Goal: Information Seeking & Learning: Check status

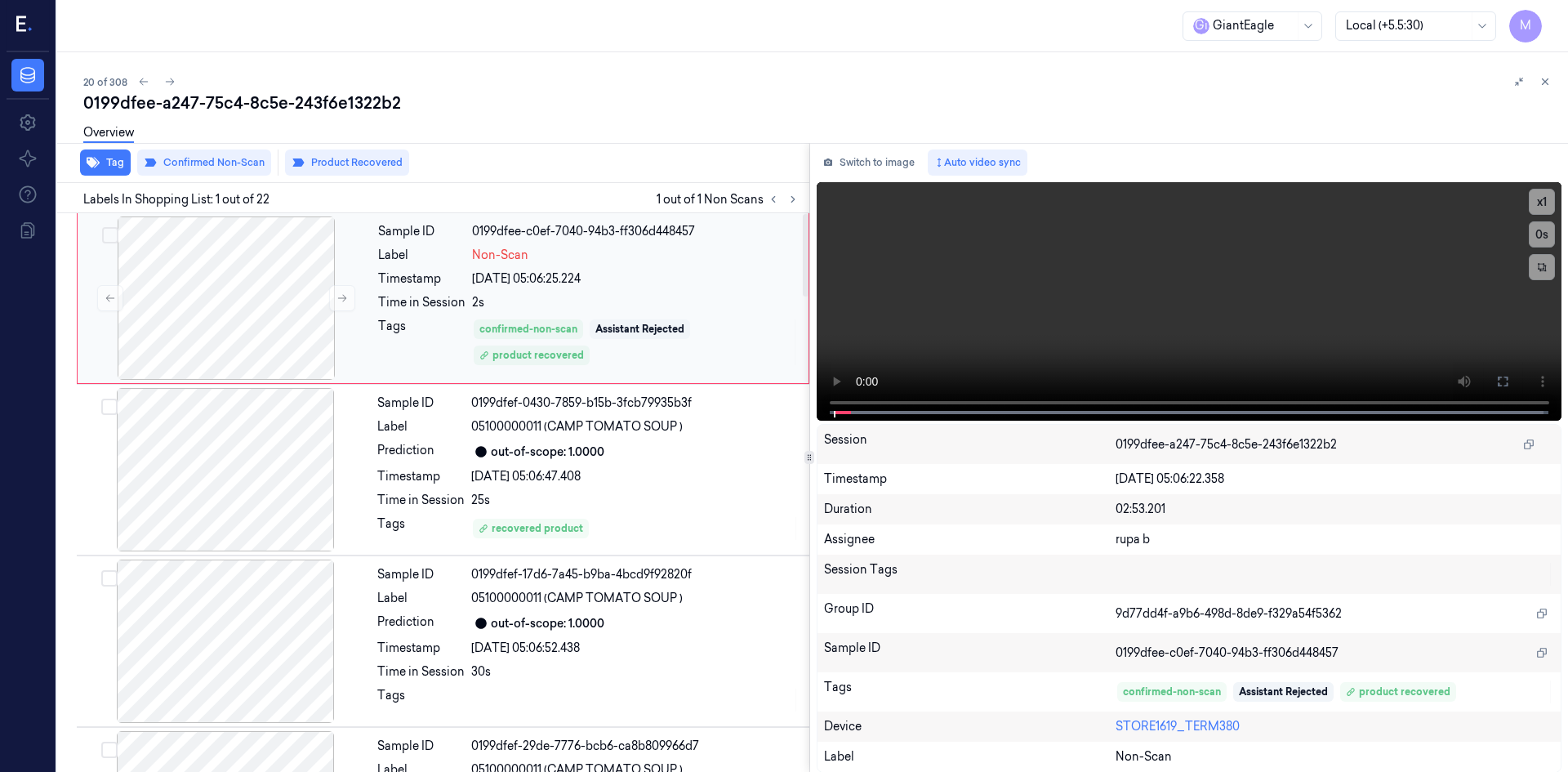
click at [656, 292] on div "Sample ID 0199dfee-c0ef-7040-94b3-ff306d448457 Label Non-Scan Timestamp 14/10/2…" at bounding box center [588, 298] width 434 height 164
click at [1504, 384] on button at bounding box center [1502, 382] width 26 height 26
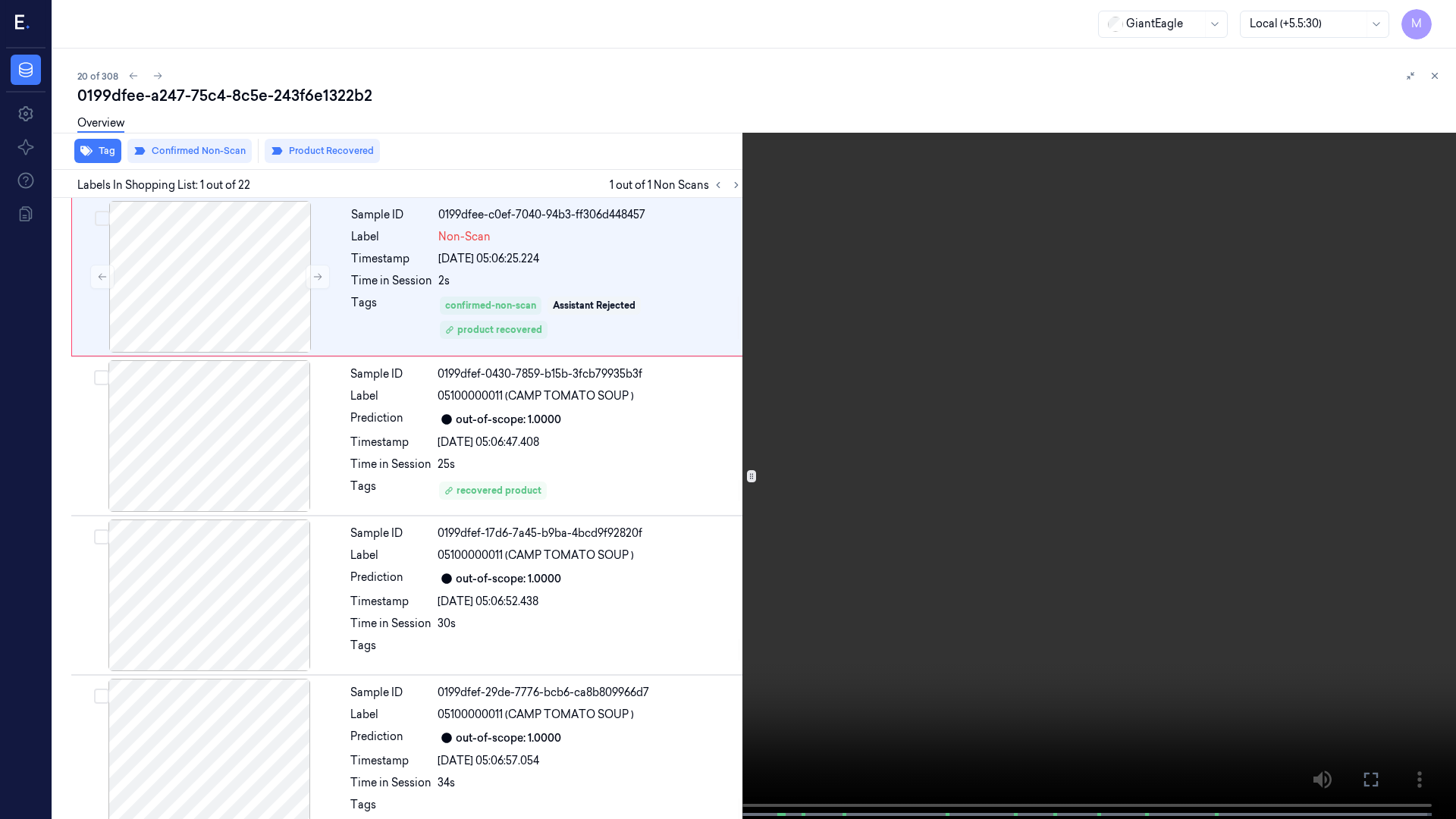
click at [0, 0] on icon at bounding box center [0, 0] width 0 height 0
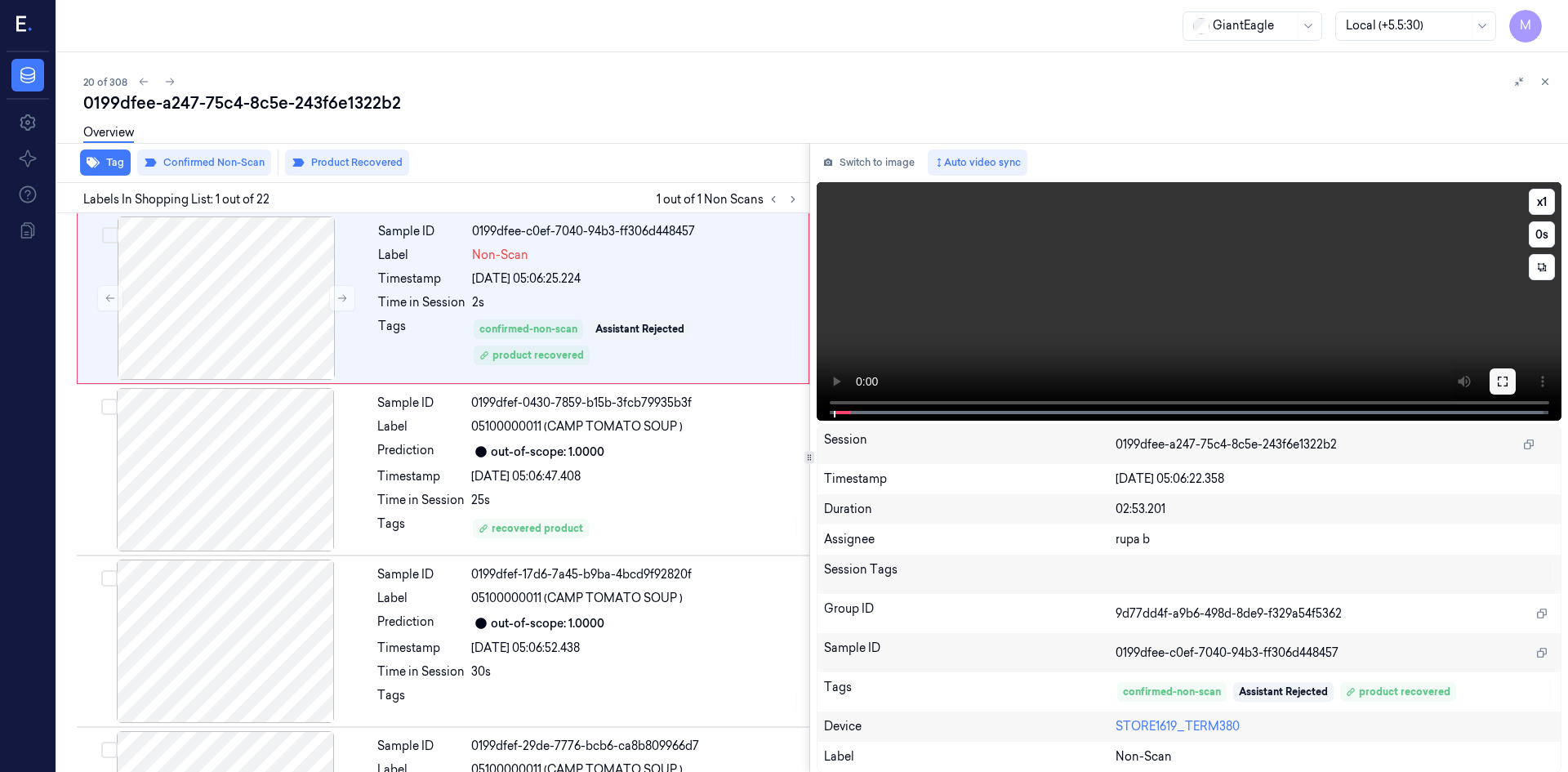
click at [1501, 385] on icon at bounding box center [1502, 381] width 10 height 10
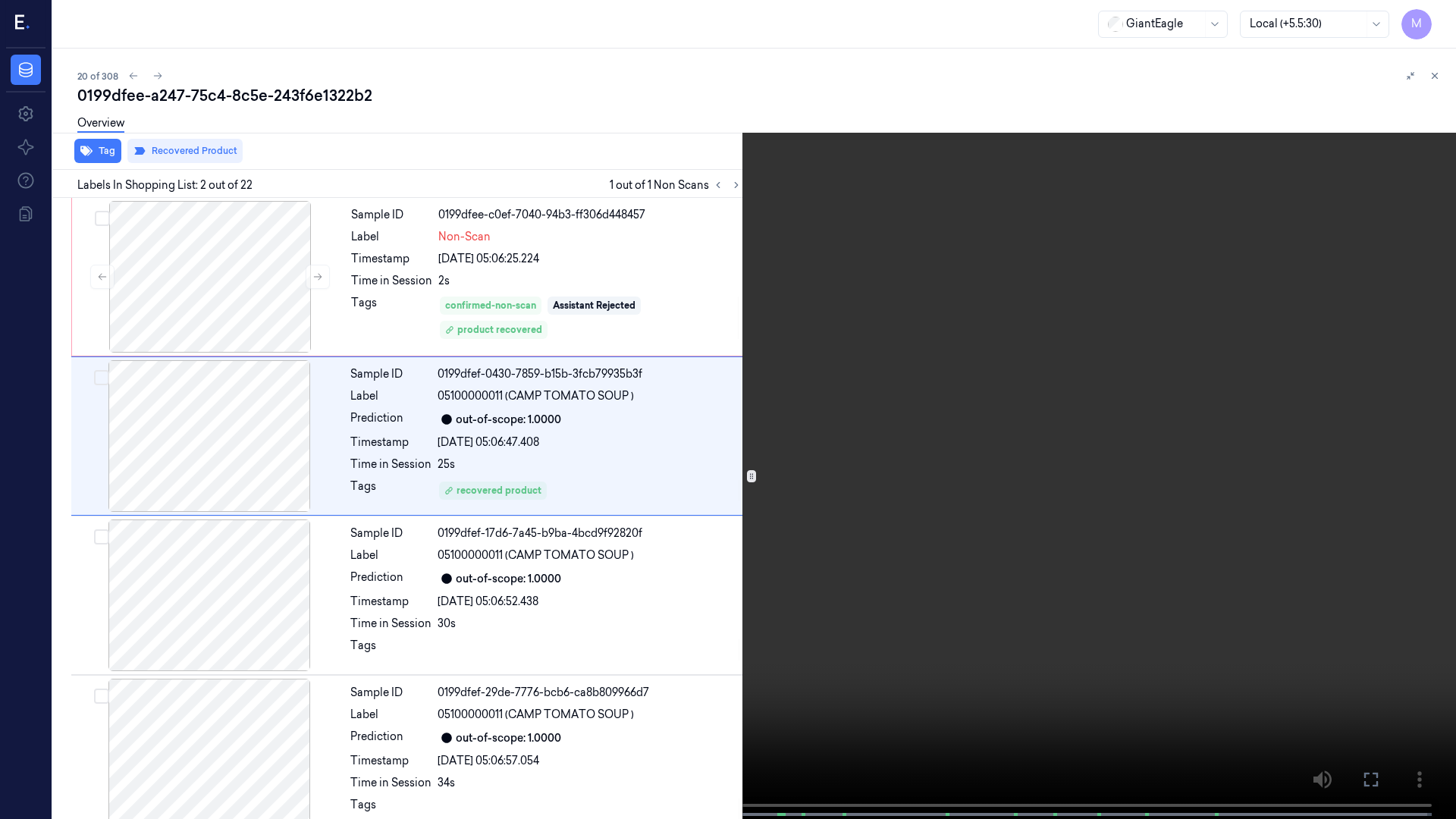
drag, startPoint x: 1368, startPoint y: 777, endPoint x: 1200, endPoint y: 425, distance: 390.0
click at [0, 0] on icon at bounding box center [0, 0] width 0 height 0
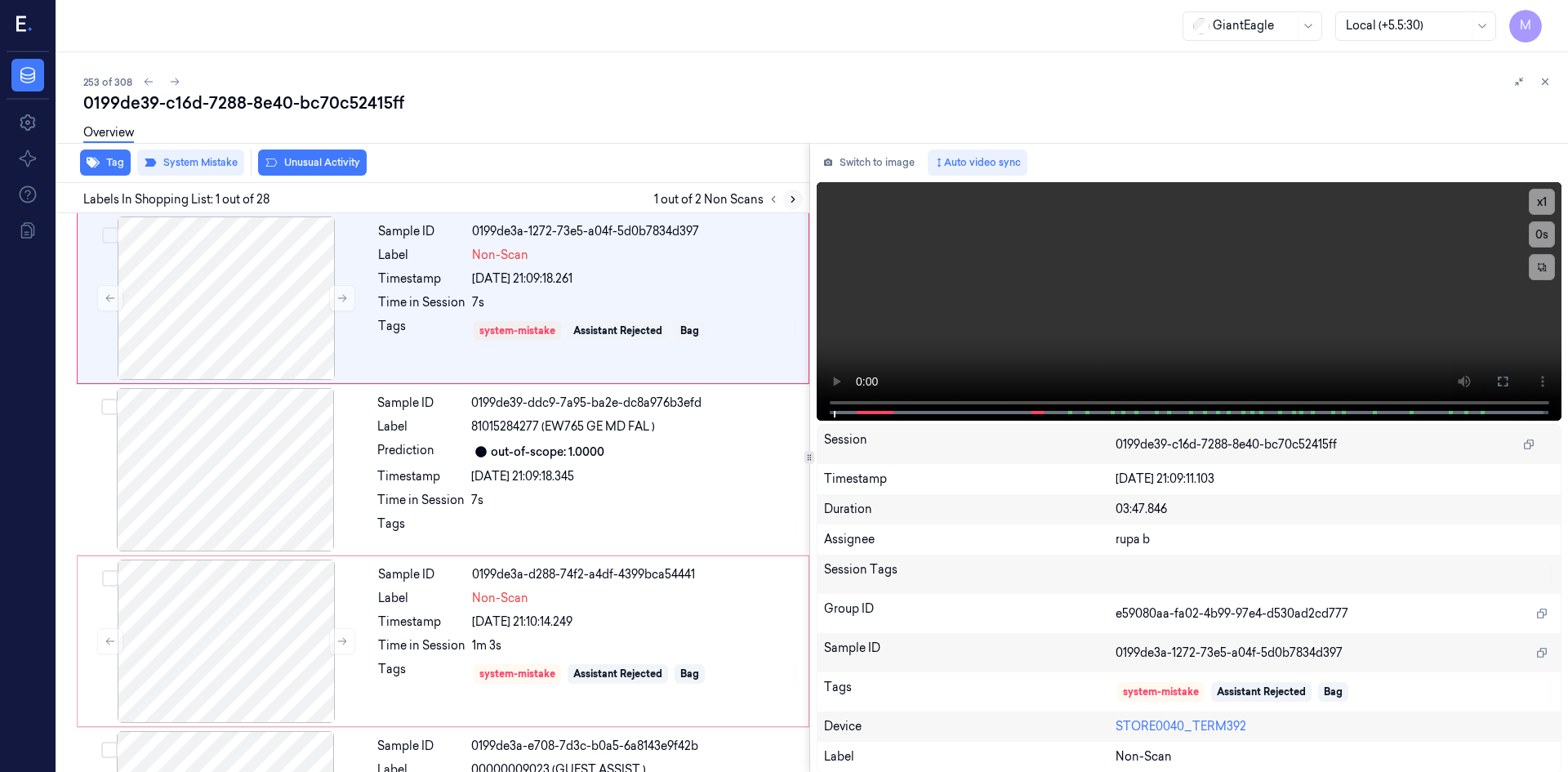
click at [793, 200] on icon at bounding box center [793, 199] width 3 height 6
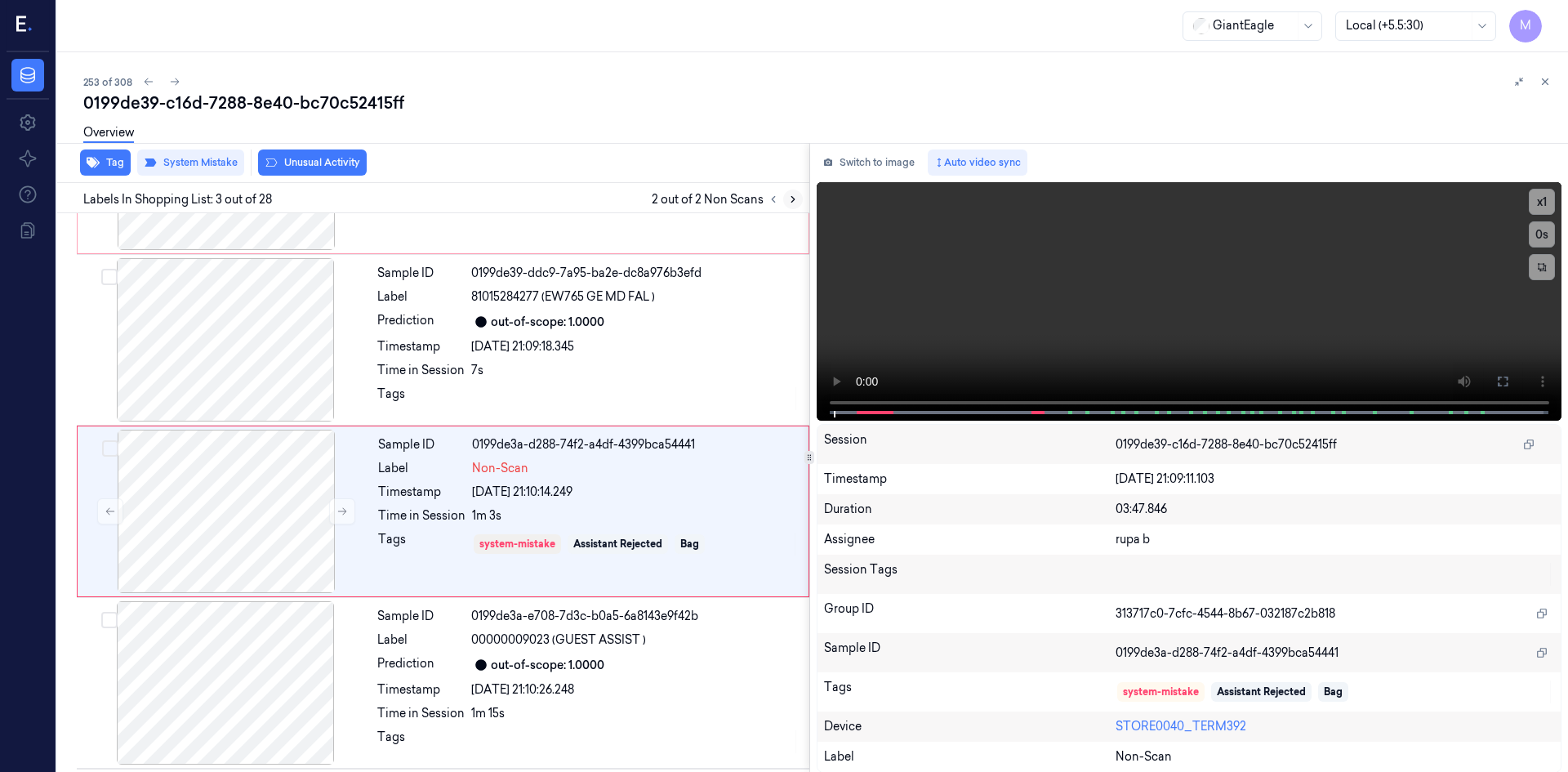
scroll to position [149, 0]
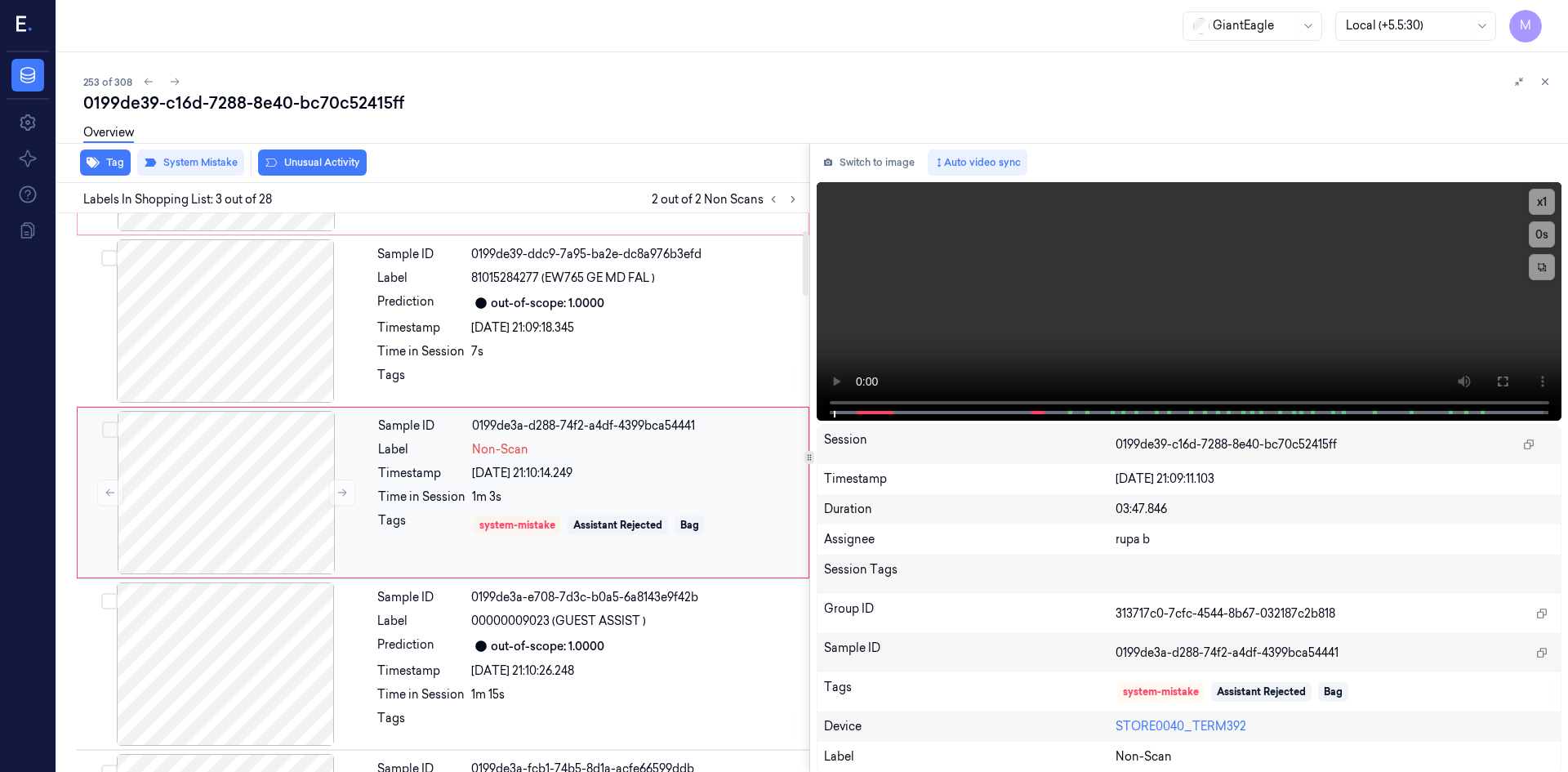
click at [640, 483] on div "Sample ID 0199de3a-d288-74f2-a4df-4399bca54441 Label Non-Scan Timestamp 13/10/2…" at bounding box center [588, 492] width 434 height 164
click at [341, 486] on button at bounding box center [342, 492] width 26 height 26
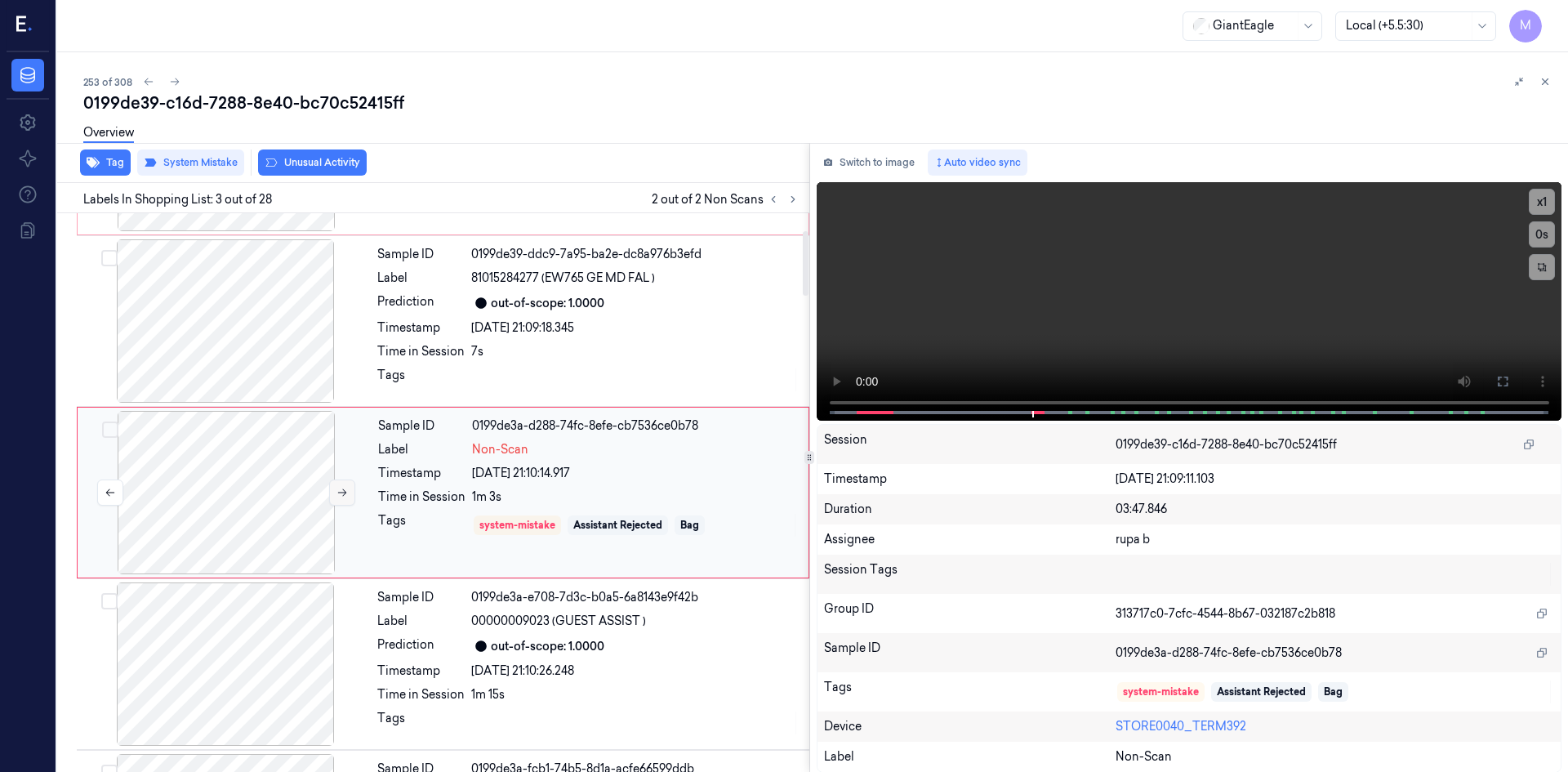
click at [341, 486] on button at bounding box center [342, 492] width 26 height 26
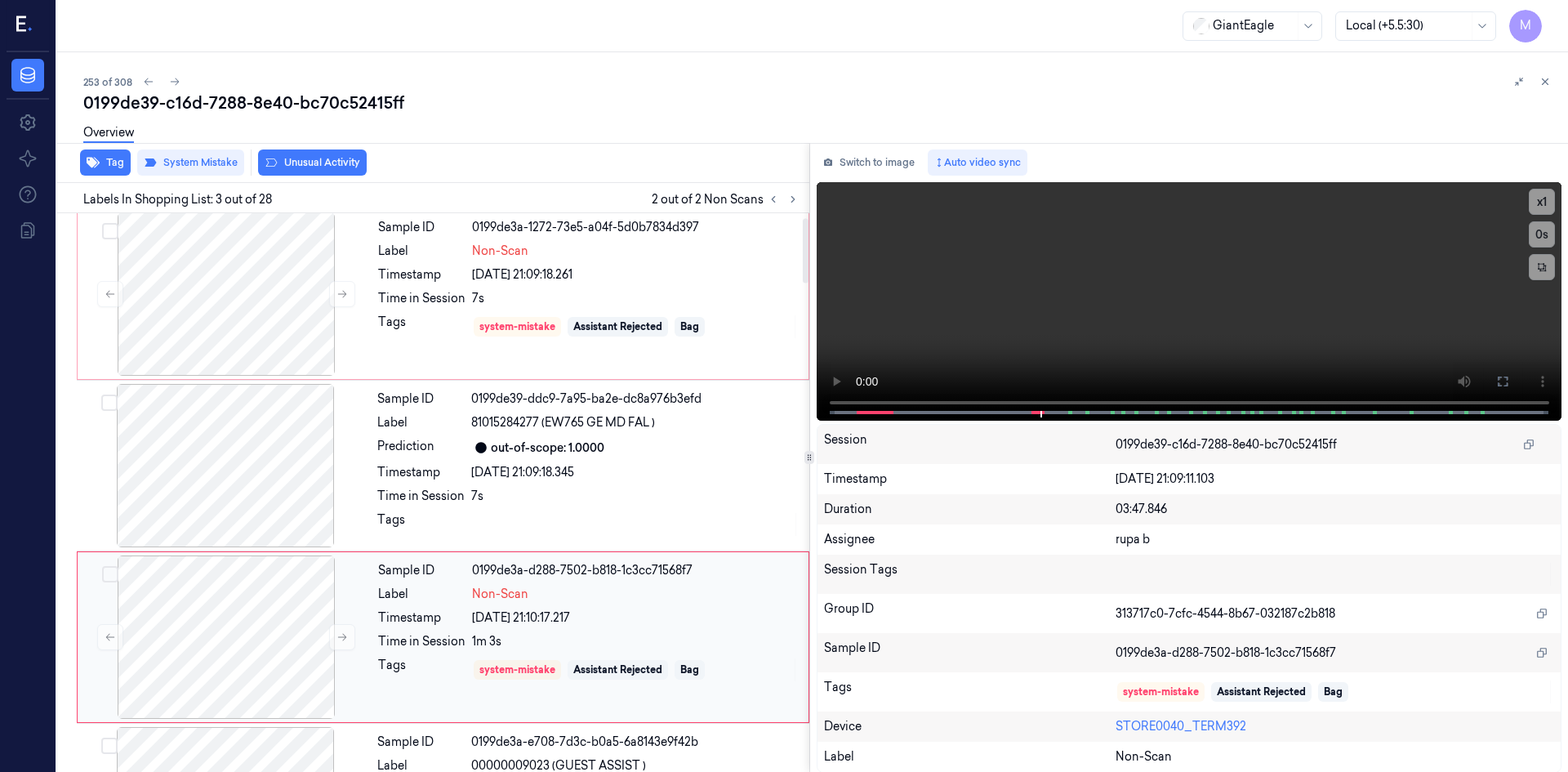
scroll to position [0, 0]
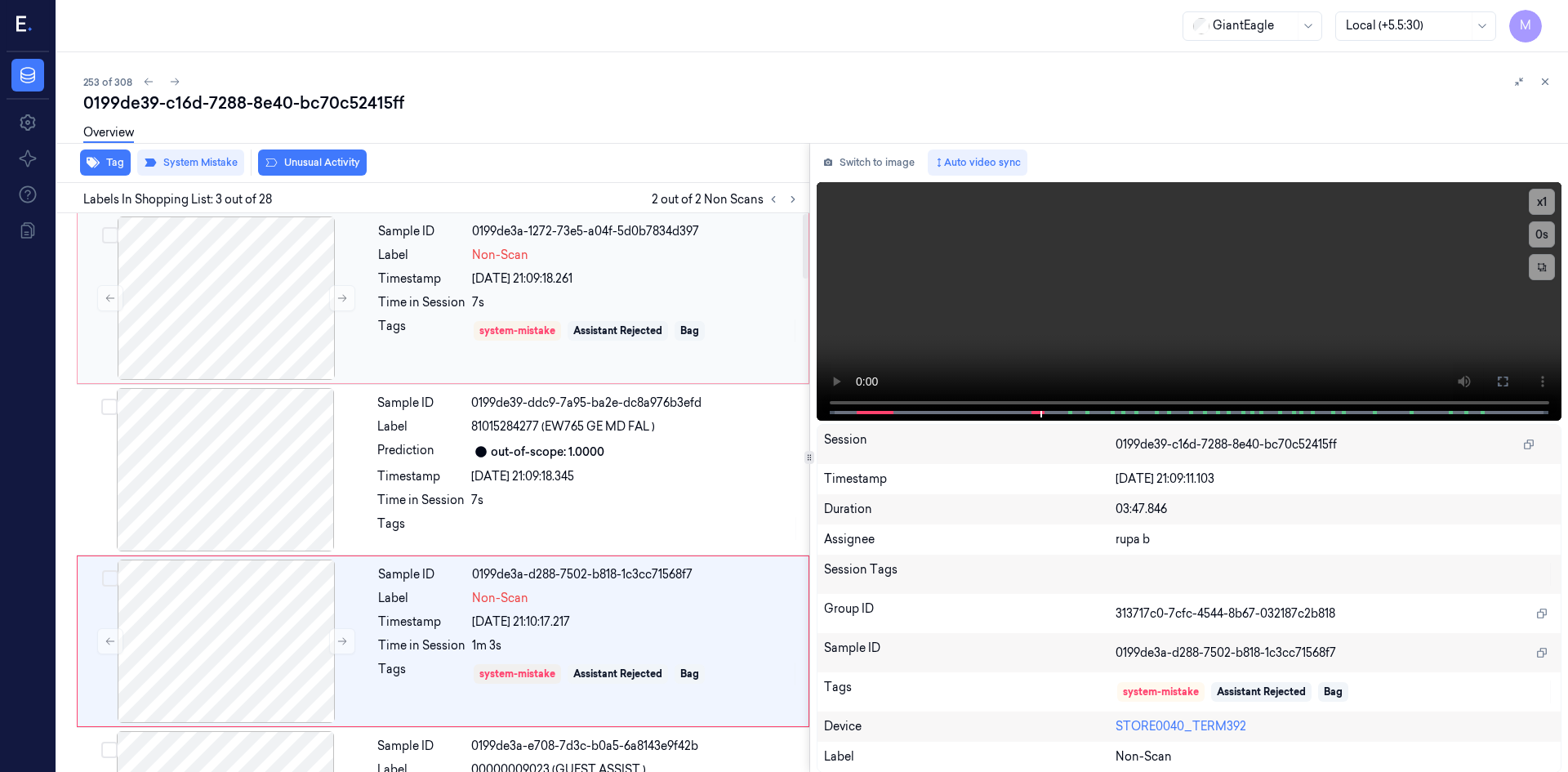
click at [440, 301] on div "Time in Session" at bounding box center [421, 303] width 87 height 17
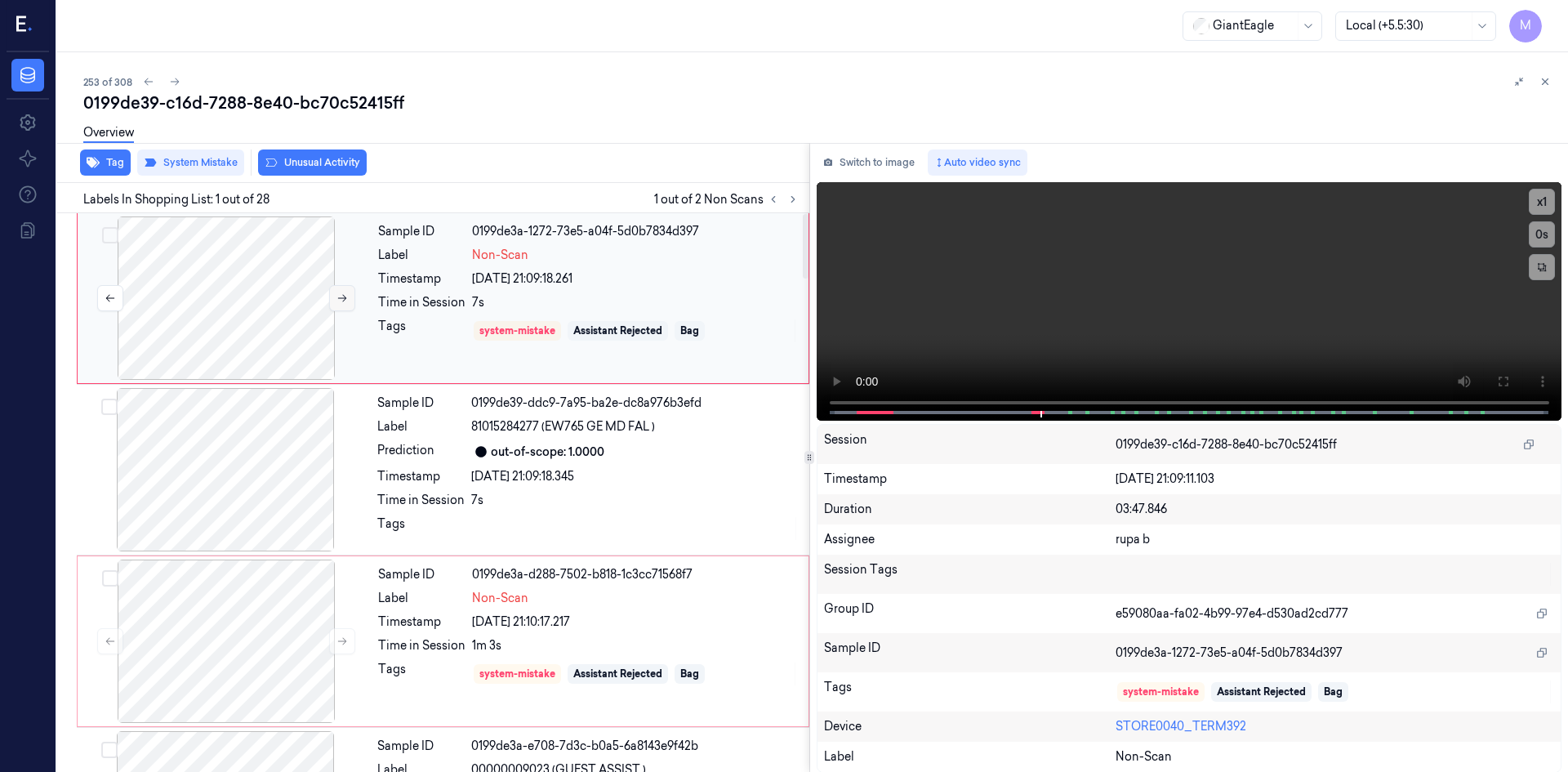
click at [338, 298] on icon at bounding box center [343, 299] width 9 height 7
click at [1253, 376] on icon at bounding box center [1502, 381] width 10 height 10
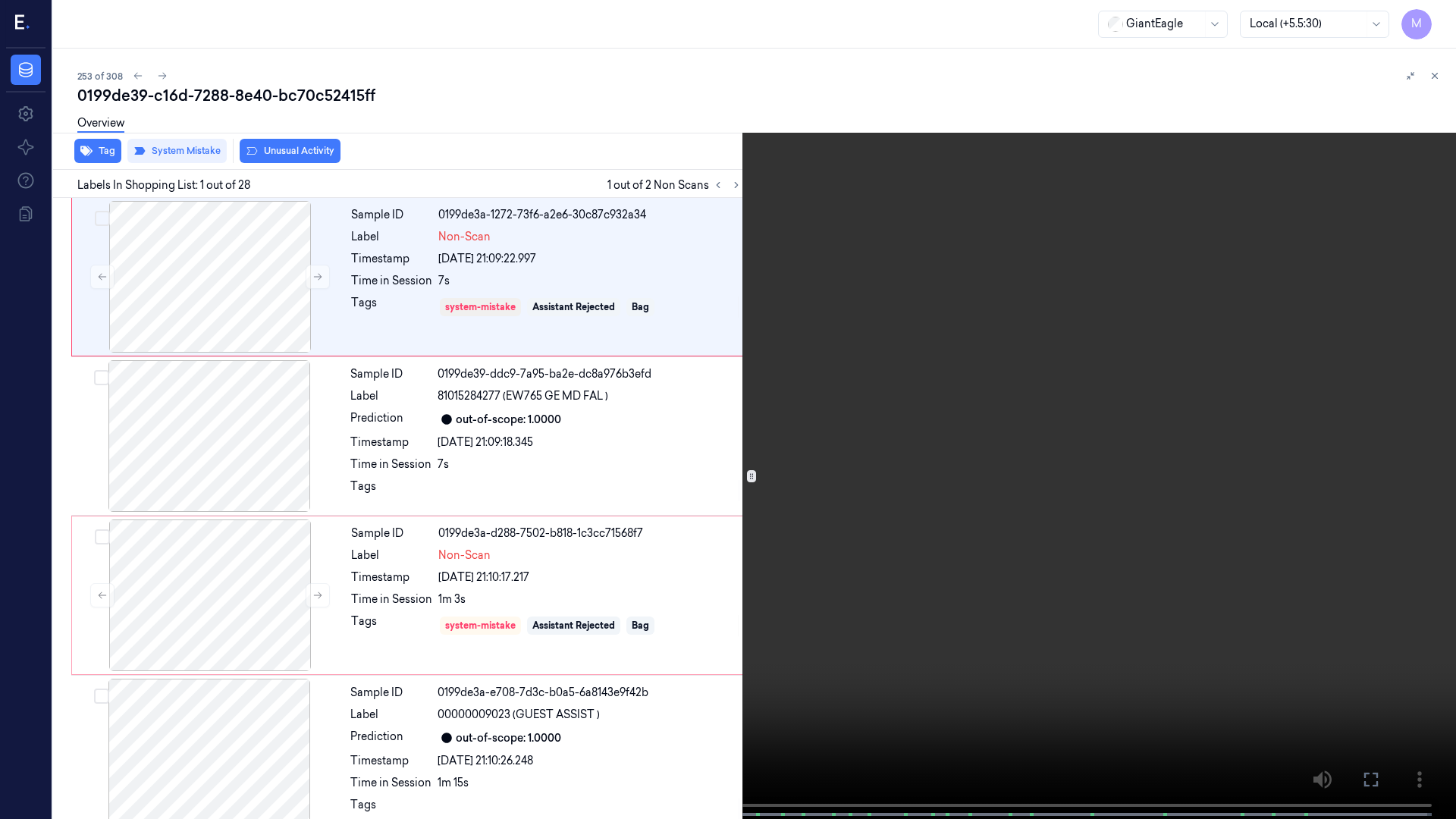
click at [0, 0] on icon at bounding box center [0, 0] width 0 height 0
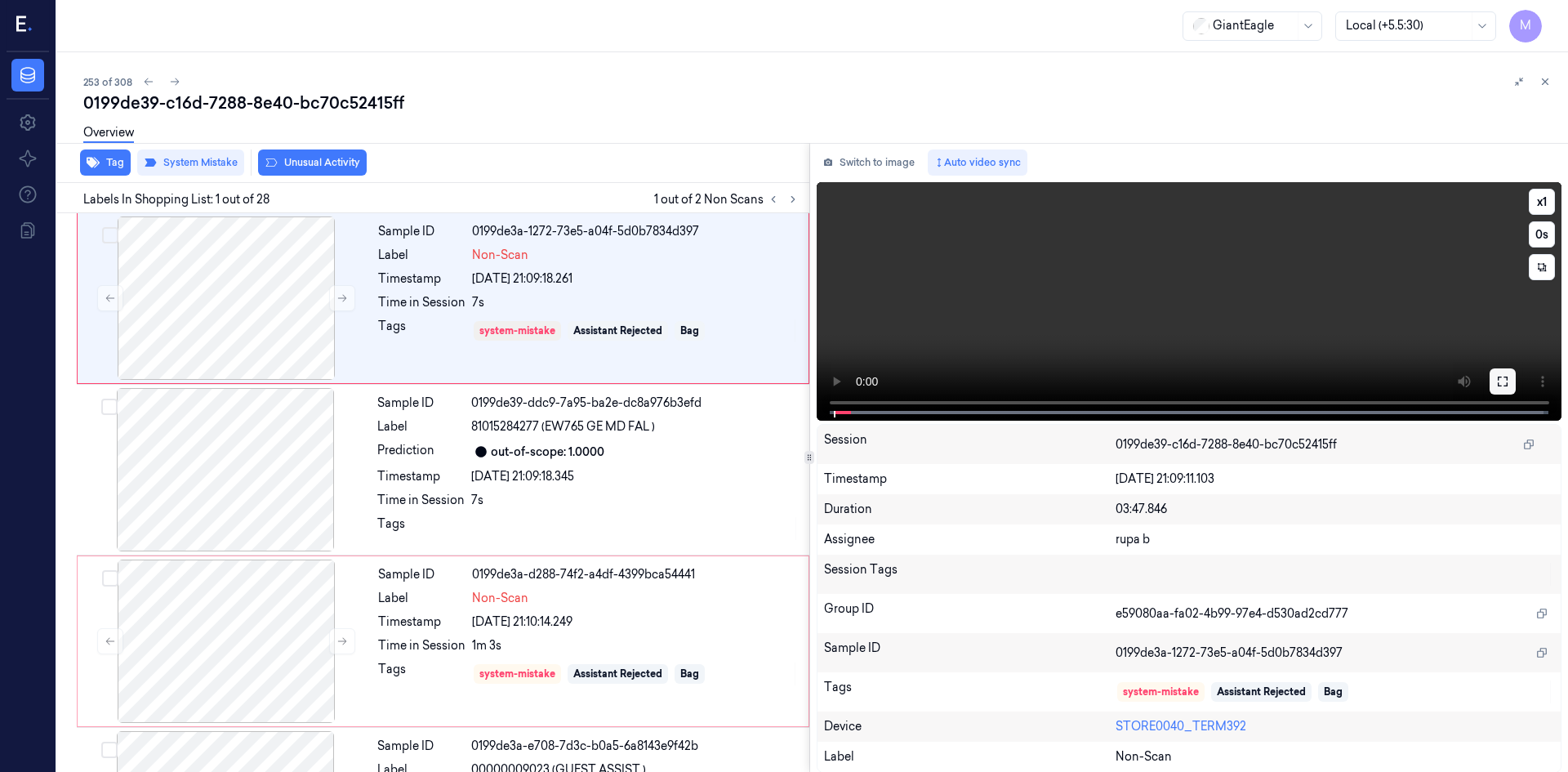
click at [1500, 383] on icon at bounding box center [1502, 381] width 13 height 13
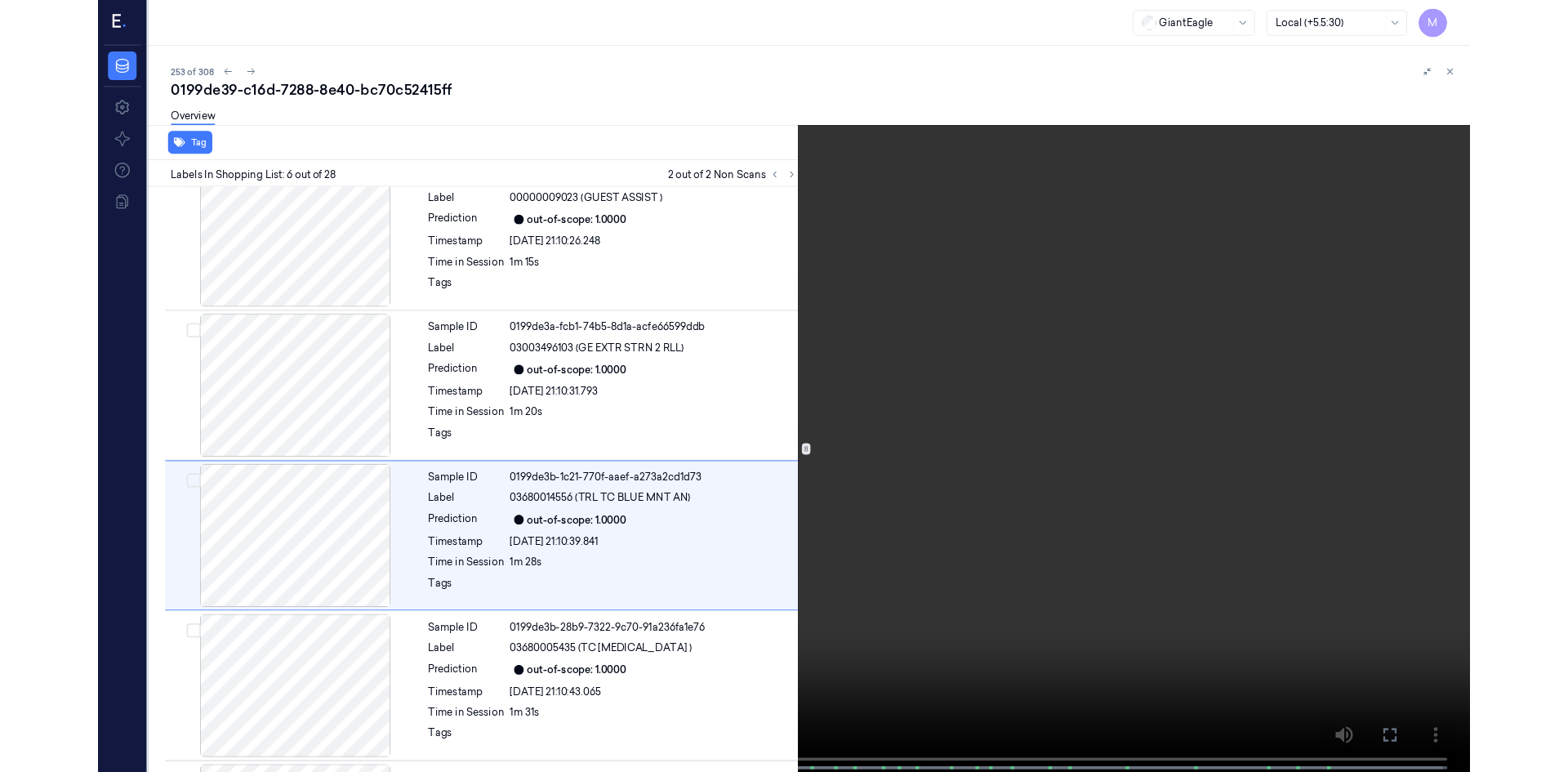
scroll to position [608, 0]
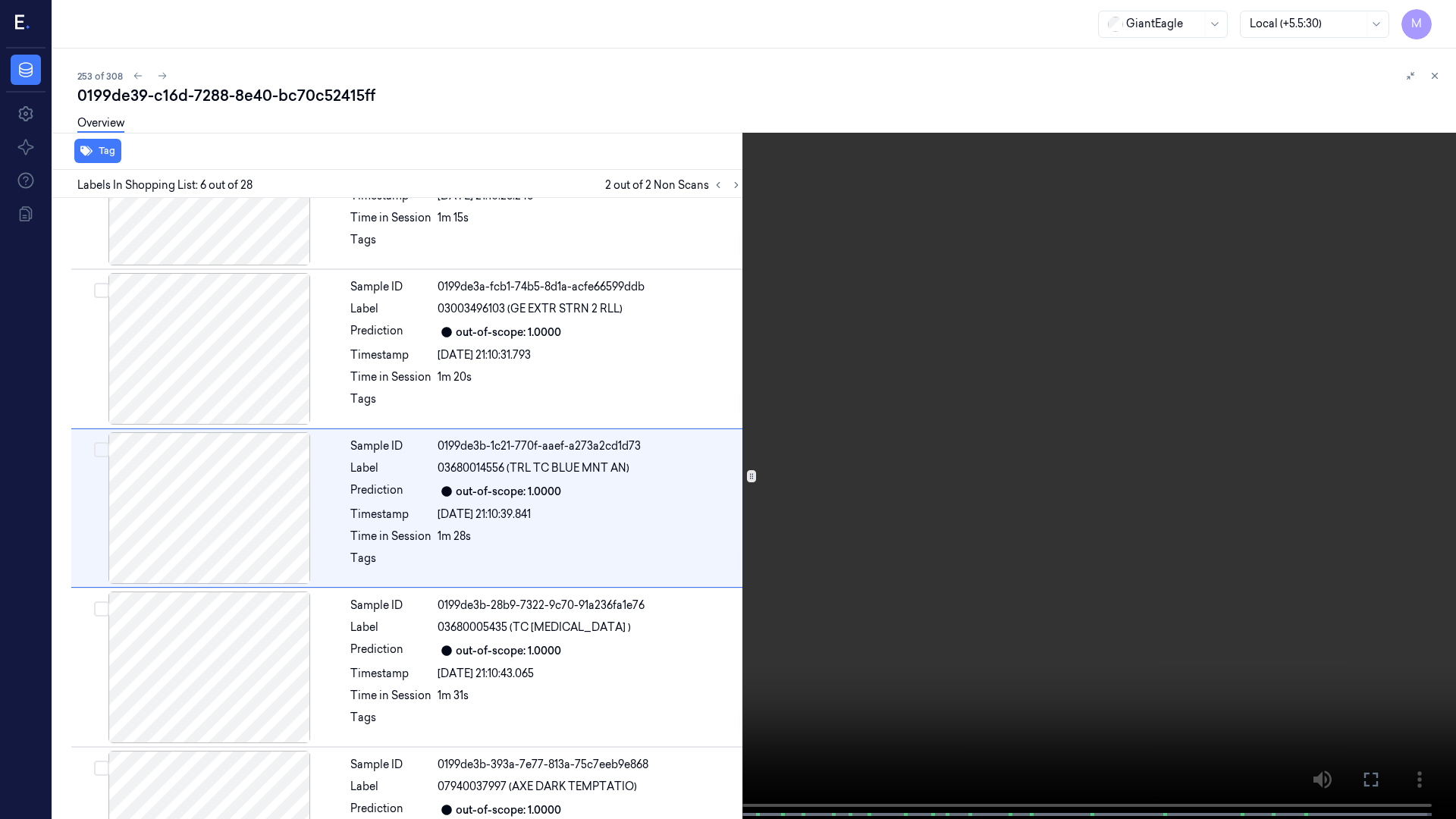
click at [0, 0] on icon at bounding box center [0, 0] width 0 height 0
